Goal: Use online tool/utility

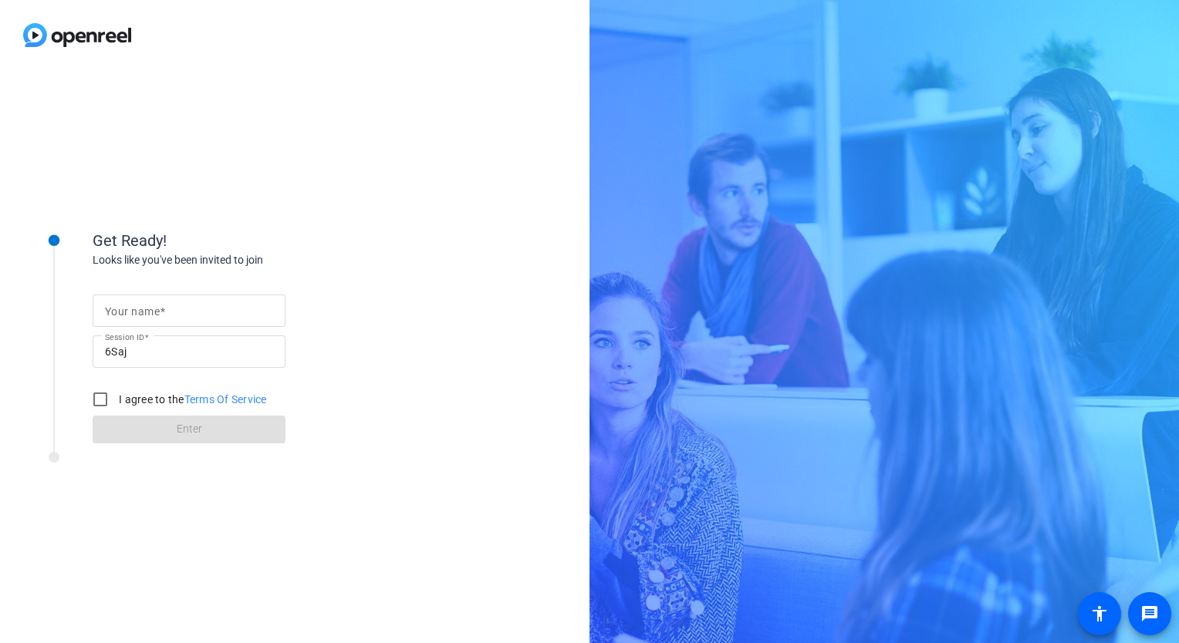
click at [163, 313] on span at bounding box center [162, 312] width 5 height 12
click at [163, 313] on input "Your name" at bounding box center [189, 311] width 168 height 19
type input "[PERSON_NAME]"
click at [100, 393] on input "I agree to the Terms Of Service" at bounding box center [100, 399] width 31 height 31
checkbox input "true"
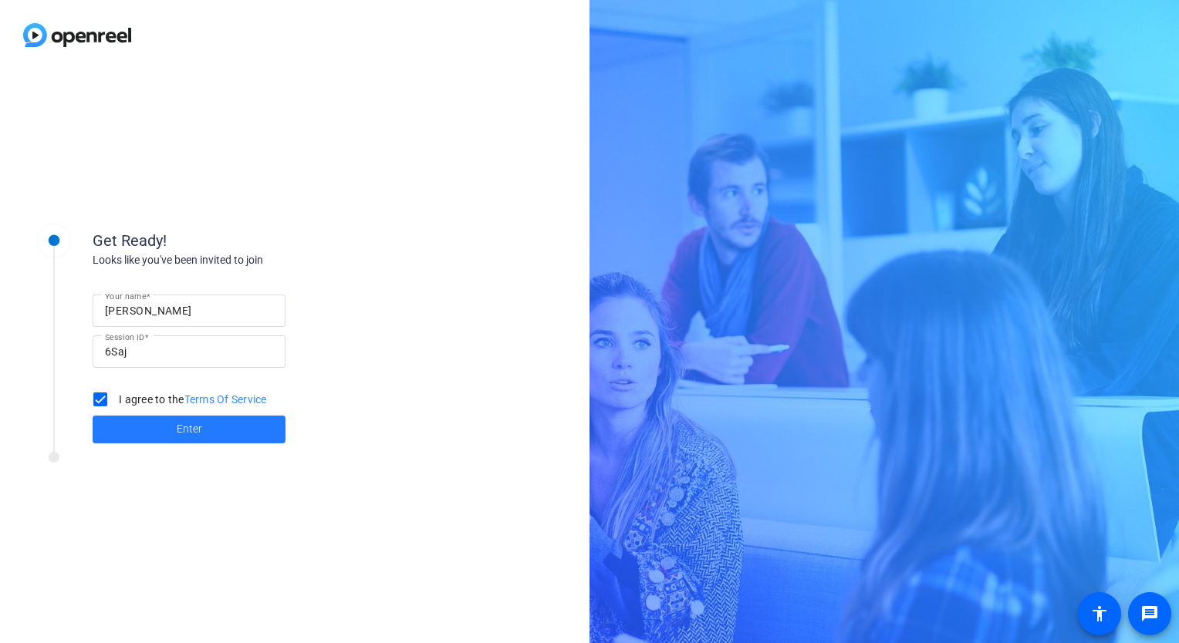
click at [139, 430] on span at bounding box center [189, 429] width 193 height 37
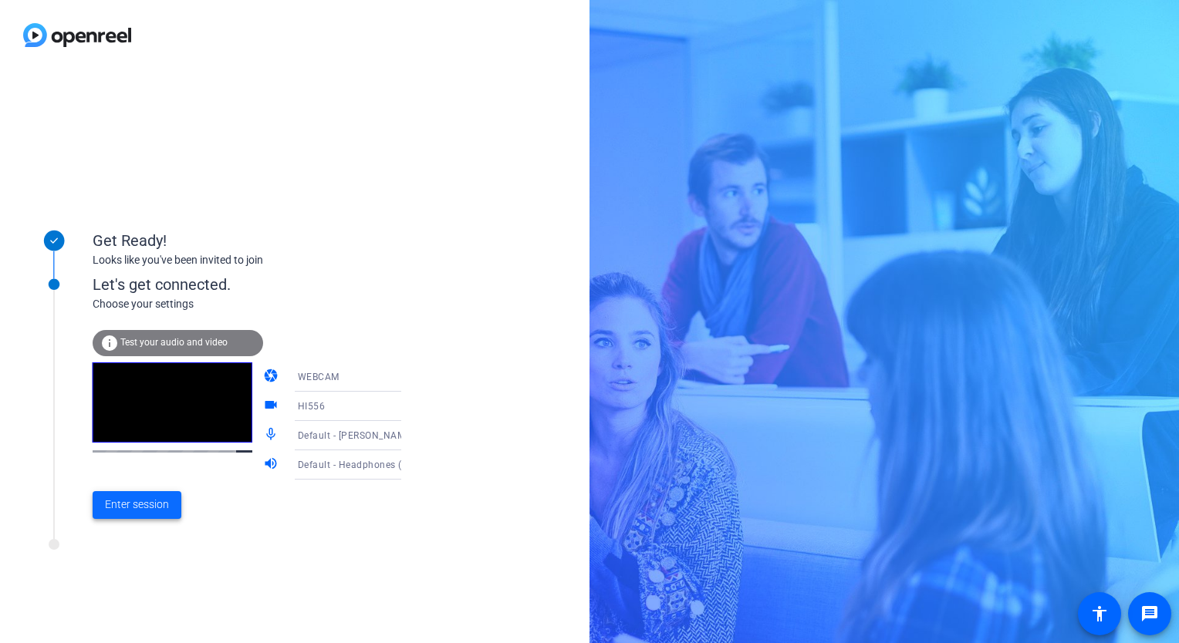
click at [154, 508] on span "Enter session" at bounding box center [137, 505] width 64 height 16
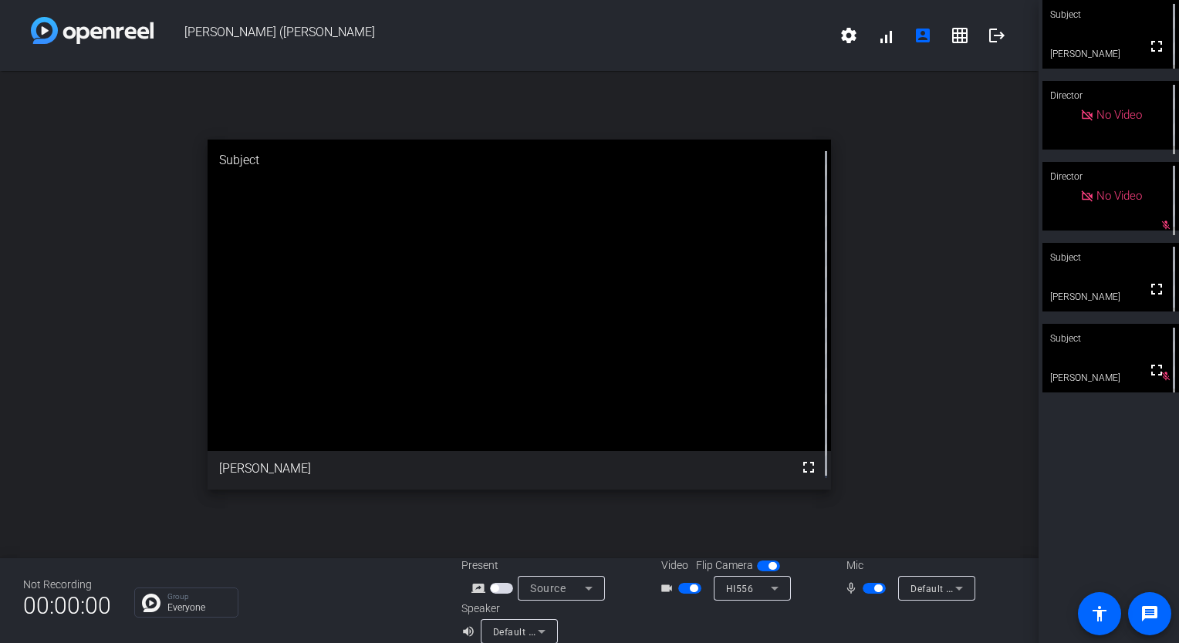
click at [966, 214] on div "open_in_new Subject fullscreen [PERSON_NAME]" at bounding box center [519, 315] width 1038 height 488
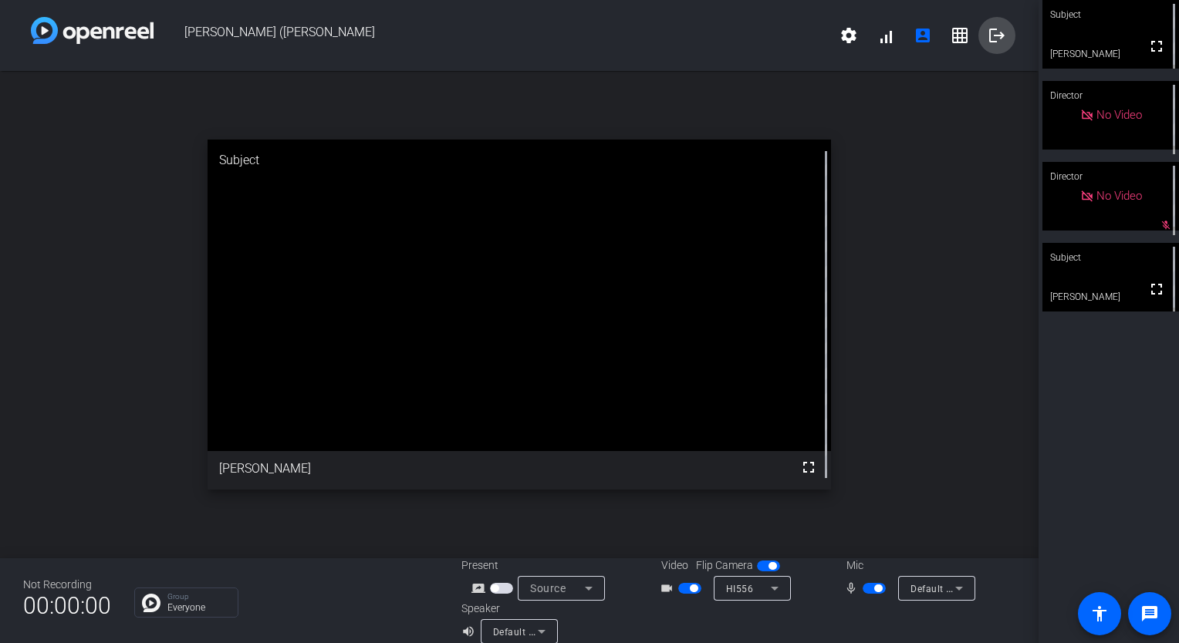
click at [988, 31] on mat-icon "logout" at bounding box center [997, 35] width 19 height 19
